Goal: Navigation & Orientation: Go to known website

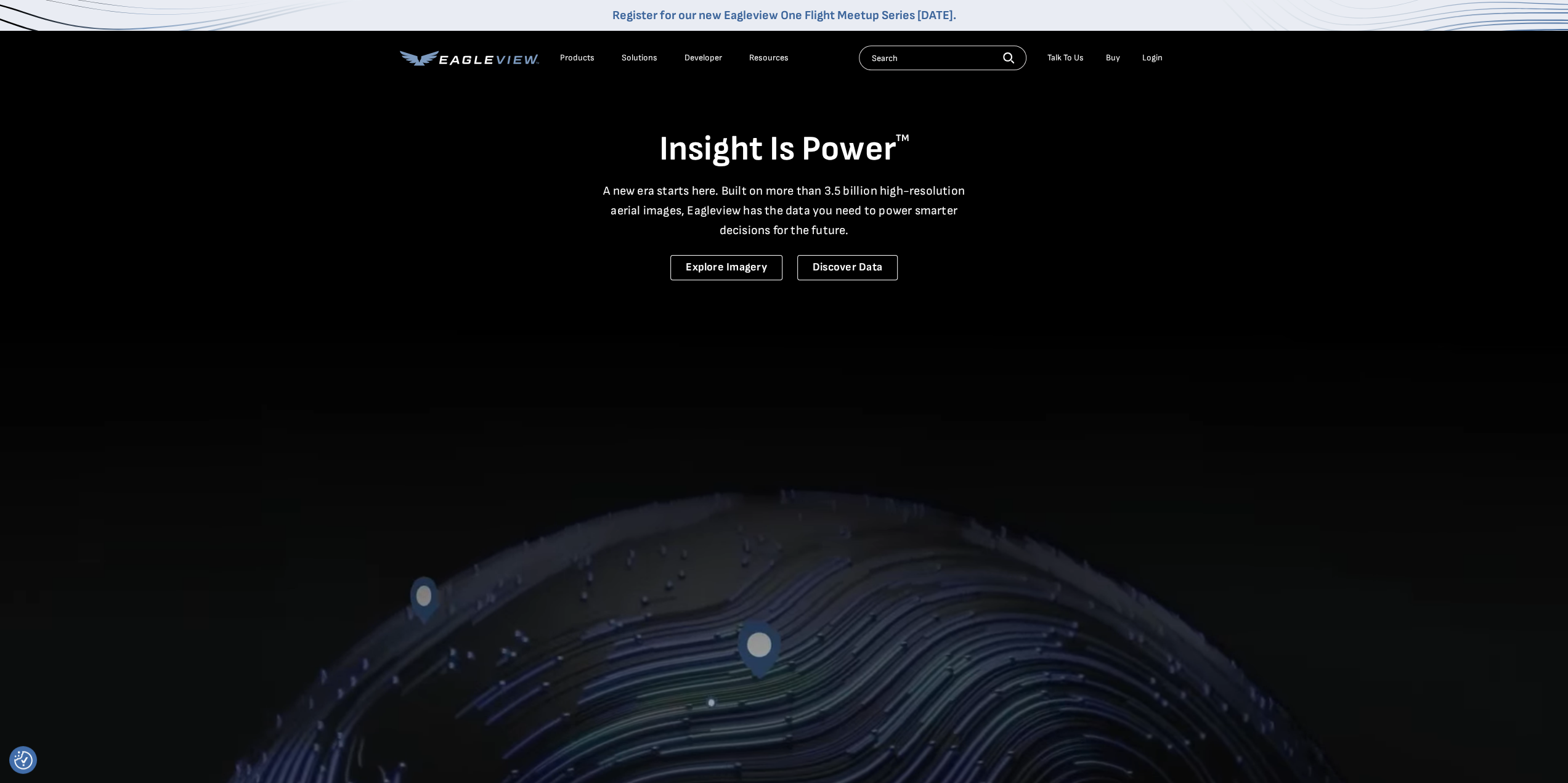
click at [1146, 60] on div "Login" at bounding box center [1152, 57] width 20 height 11
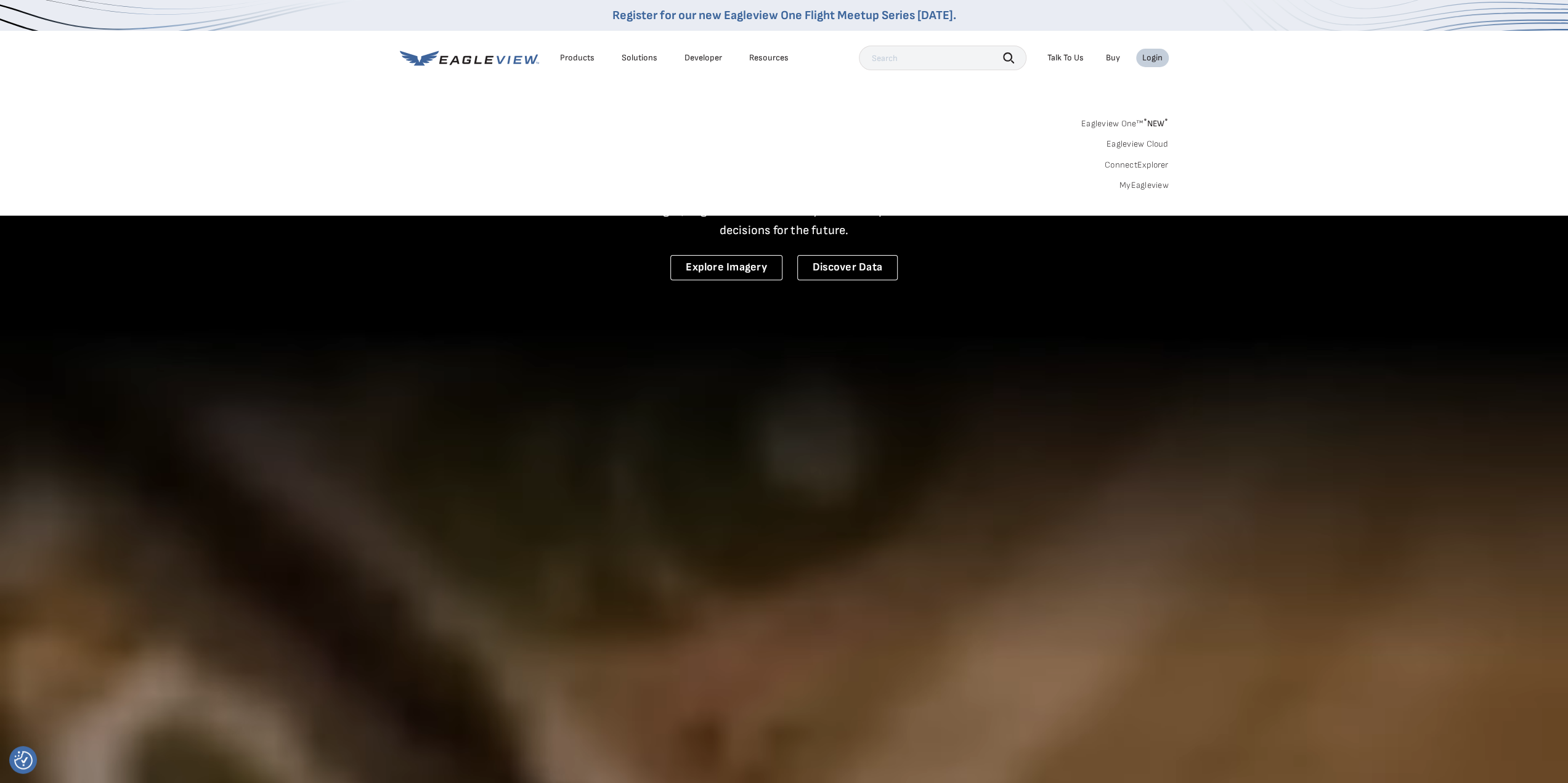
click at [1157, 57] on div "Login" at bounding box center [1152, 57] width 20 height 11
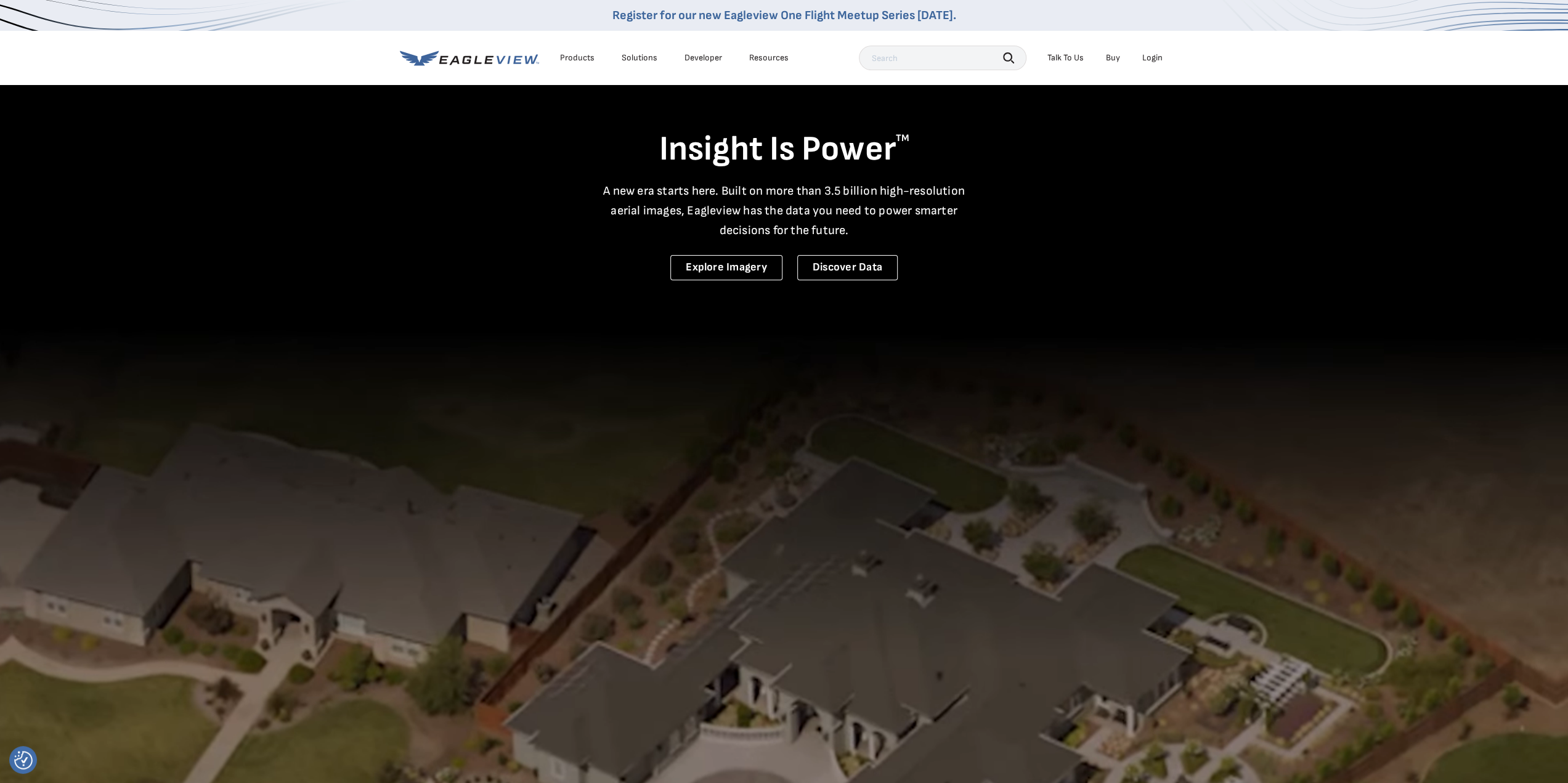
click at [1157, 57] on div "Login" at bounding box center [1152, 57] width 20 height 11
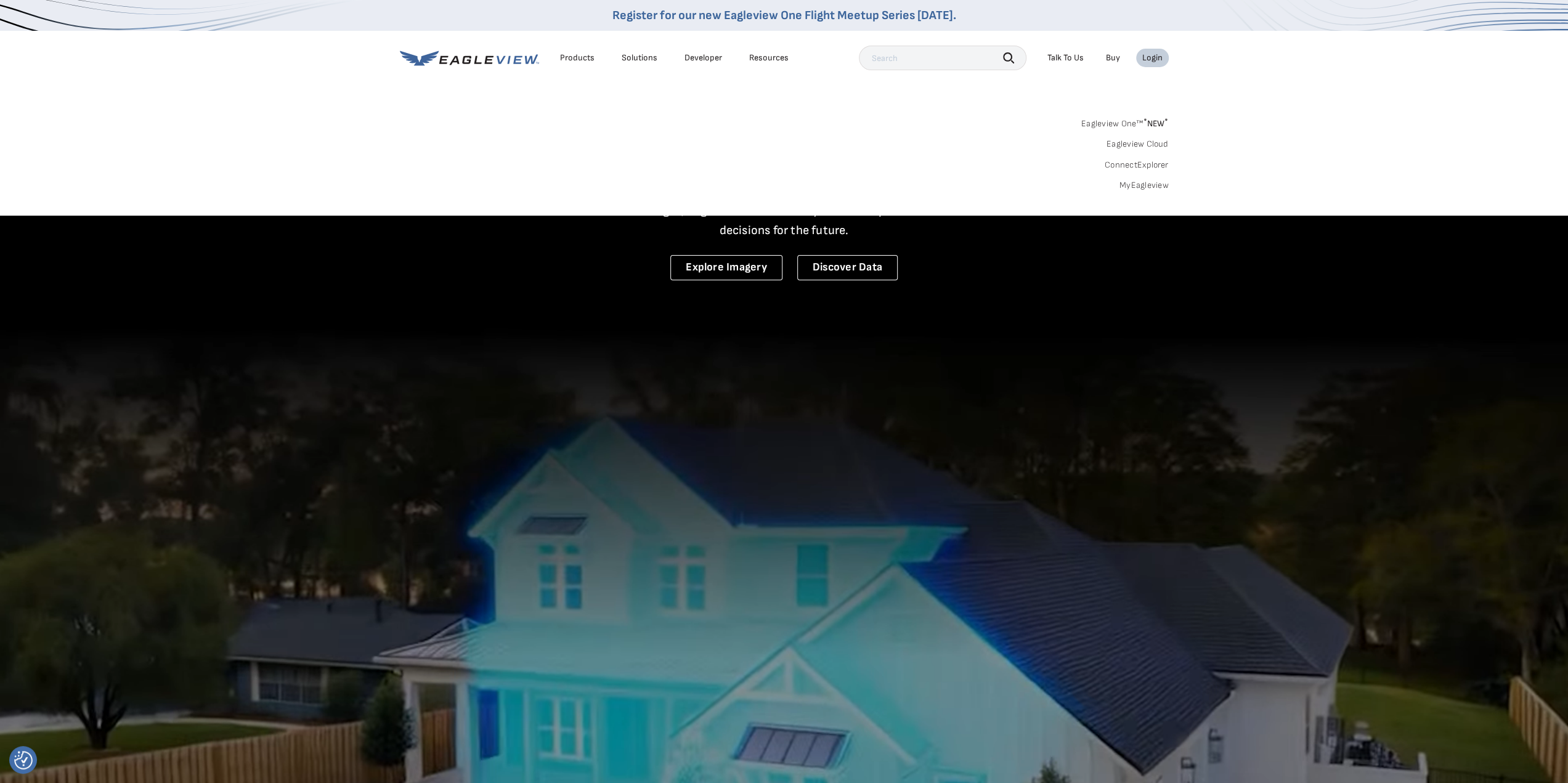
click at [1140, 167] on link "ConnectExplorer" at bounding box center [1136, 164] width 64 height 11
